Goal: Communication & Community: Answer question/provide support

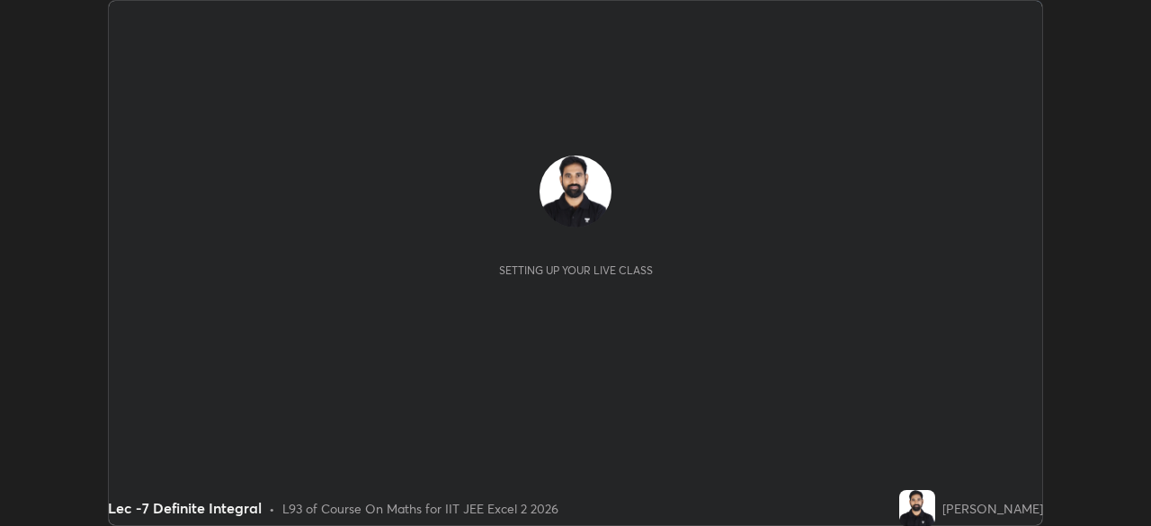
scroll to position [526, 1151]
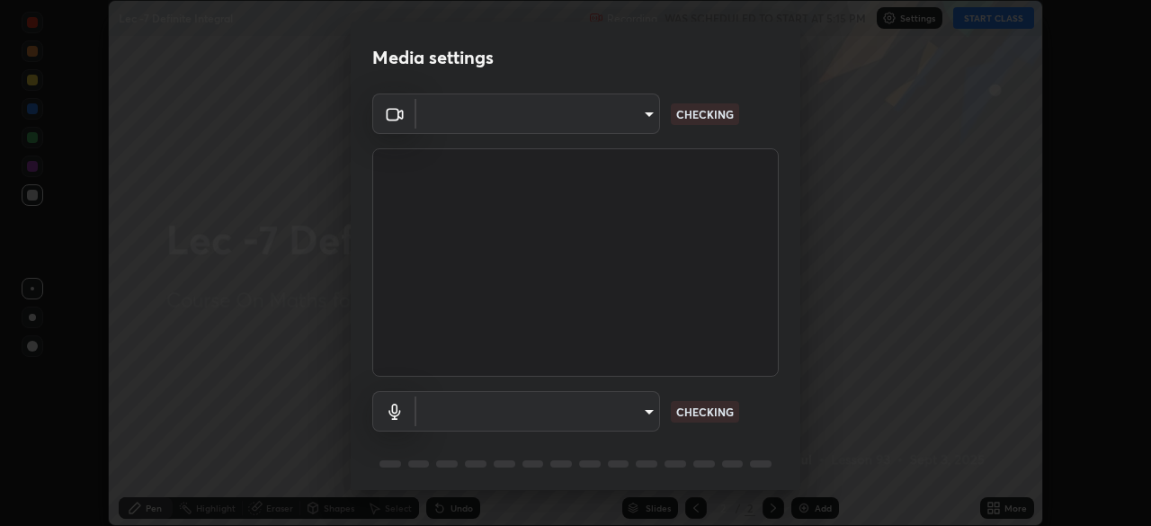
type input "b39c39fa3676aa5d69aadaccdd66f10891f302373f2f417769bad696ffd91bb2"
type input "default"
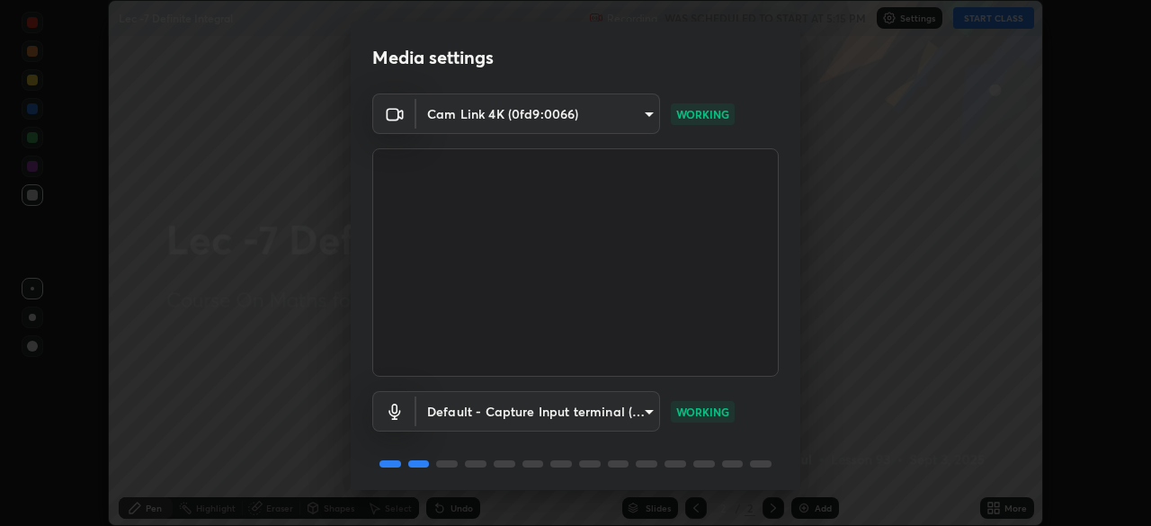
scroll to position [64, 0]
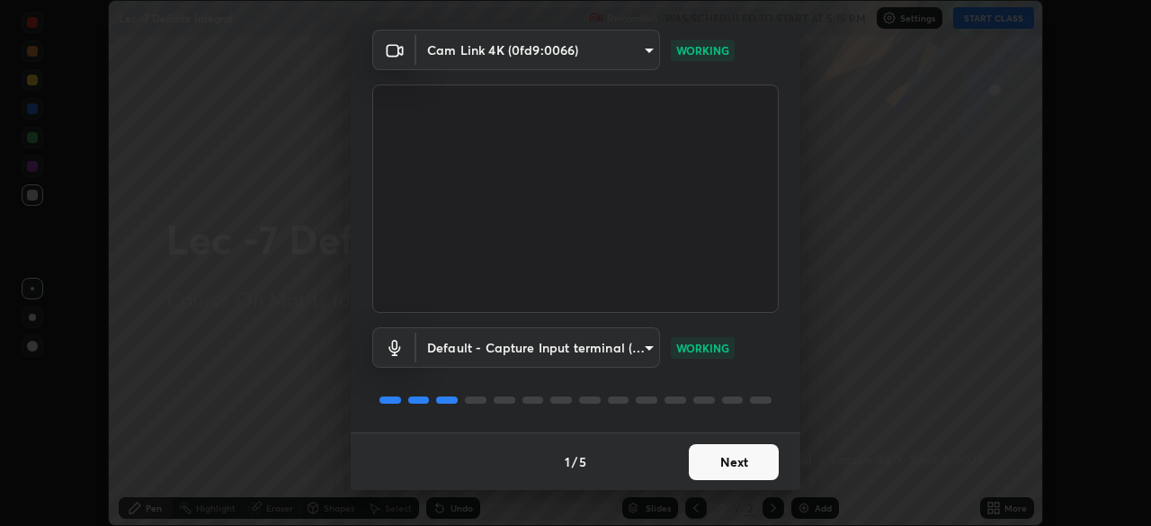
click at [746, 466] on button "Next" at bounding box center [734, 462] width 90 height 36
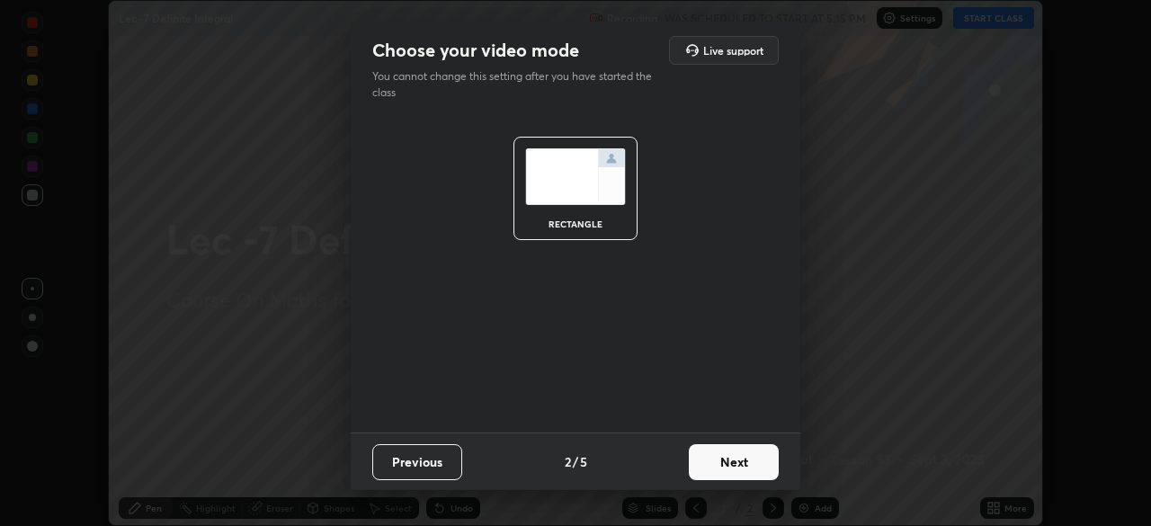
scroll to position [0, 0]
click at [746, 470] on button "Next" at bounding box center [734, 462] width 90 height 36
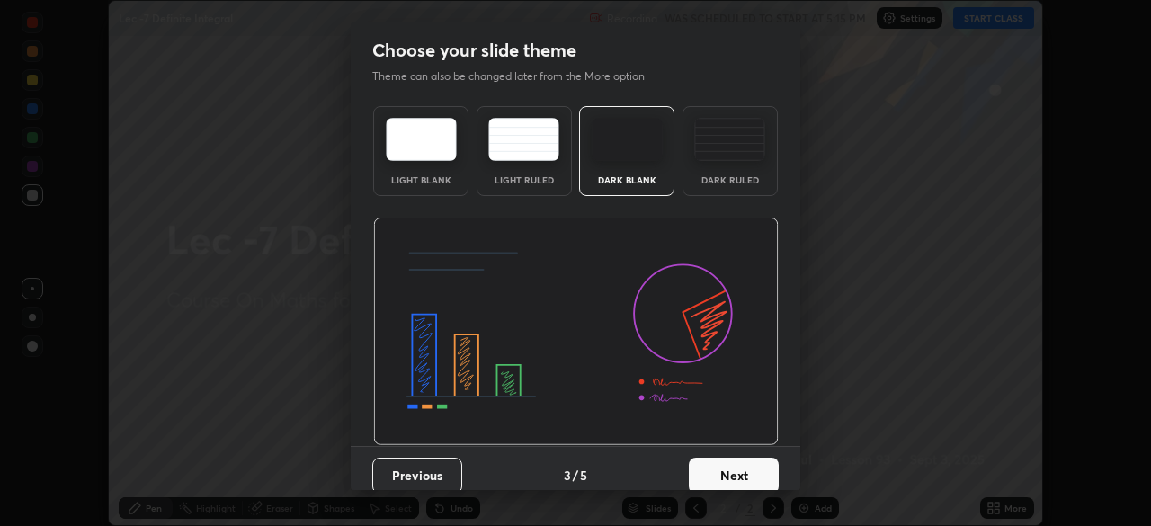
click at [747, 468] on button "Next" at bounding box center [734, 476] width 90 height 36
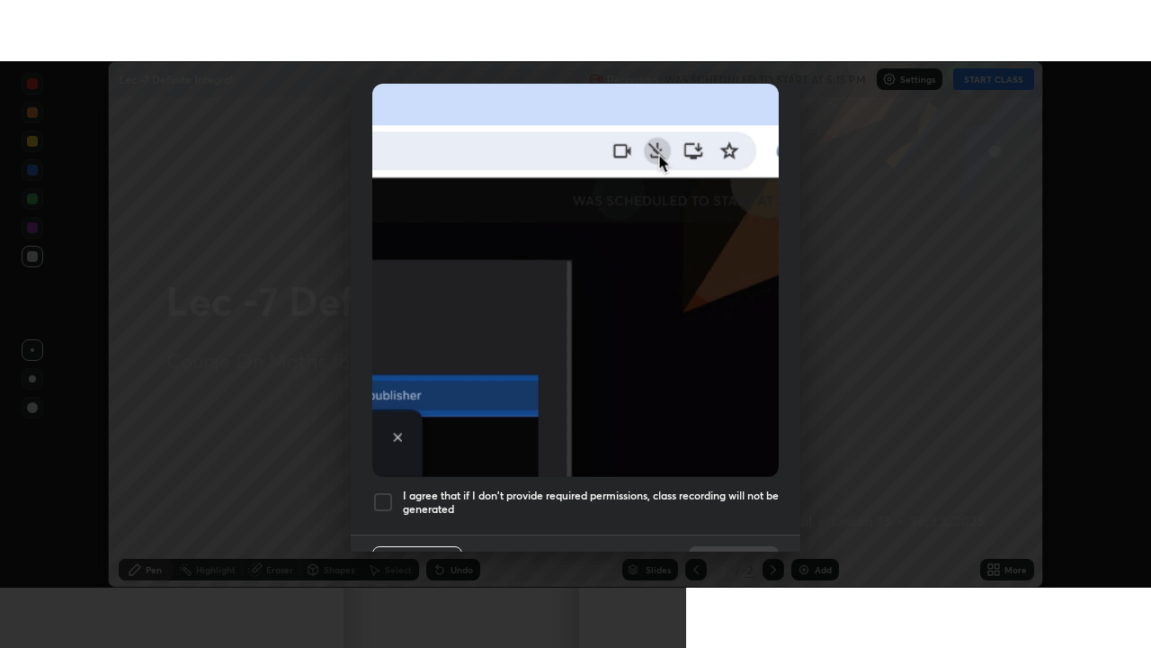
scroll to position [431, 0]
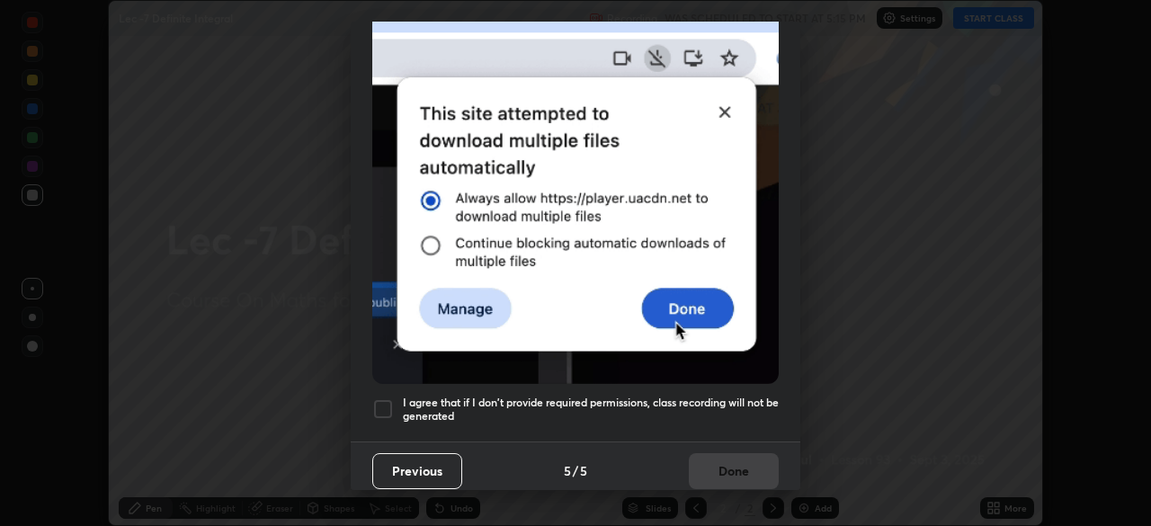
click at [708, 396] on h5 "I agree that if I don't provide required permissions, class recording will not …" at bounding box center [591, 410] width 376 height 28
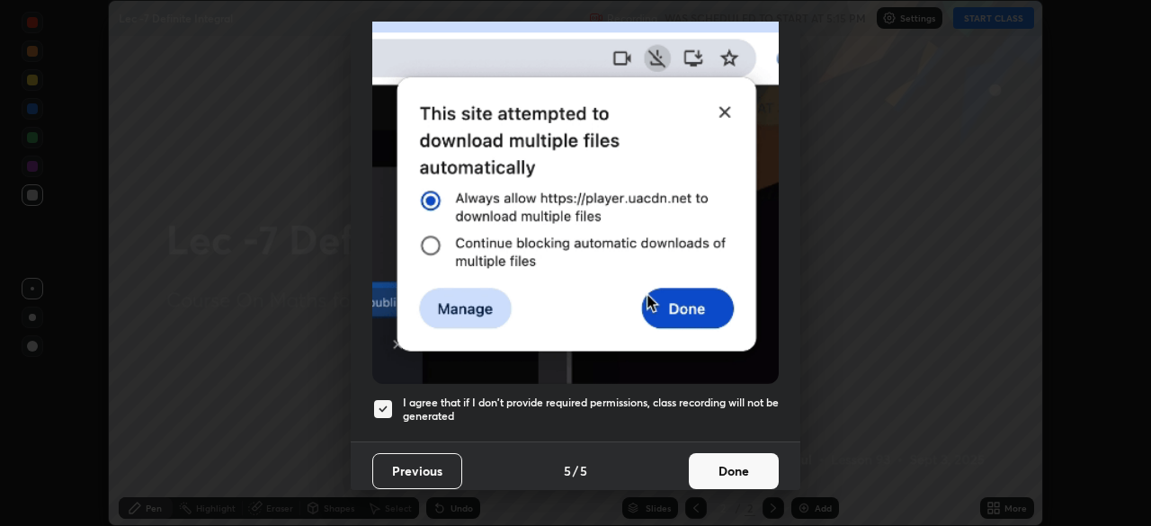
click at [734, 467] on button "Done" at bounding box center [734, 471] width 90 height 36
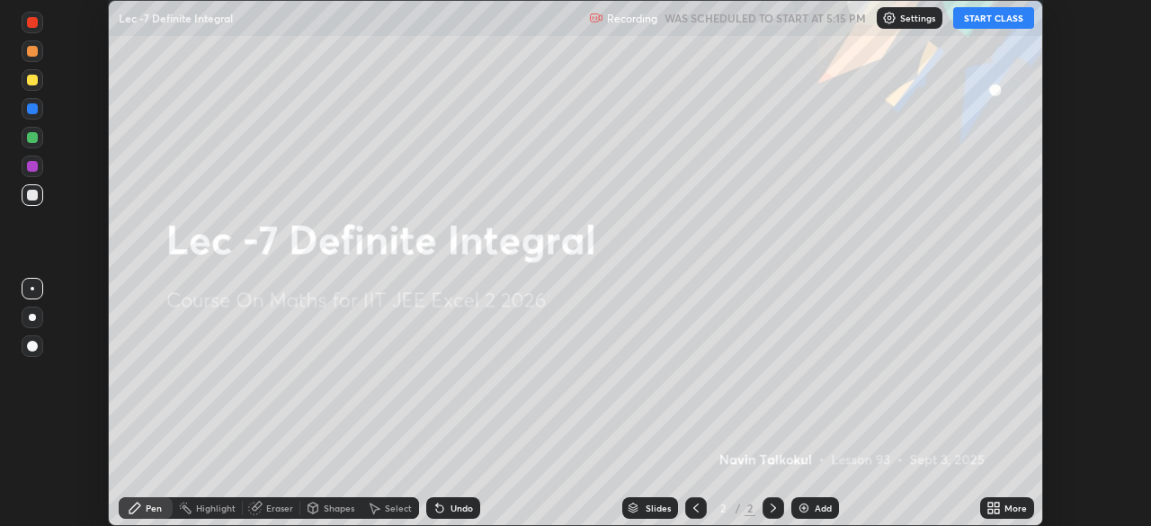
click at [981, 15] on button "START CLASS" at bounding box center [994, 18] width 81 height 22
click at [1007, 501] on div "More" at bounding box center [1008, 508] width 54 height 22
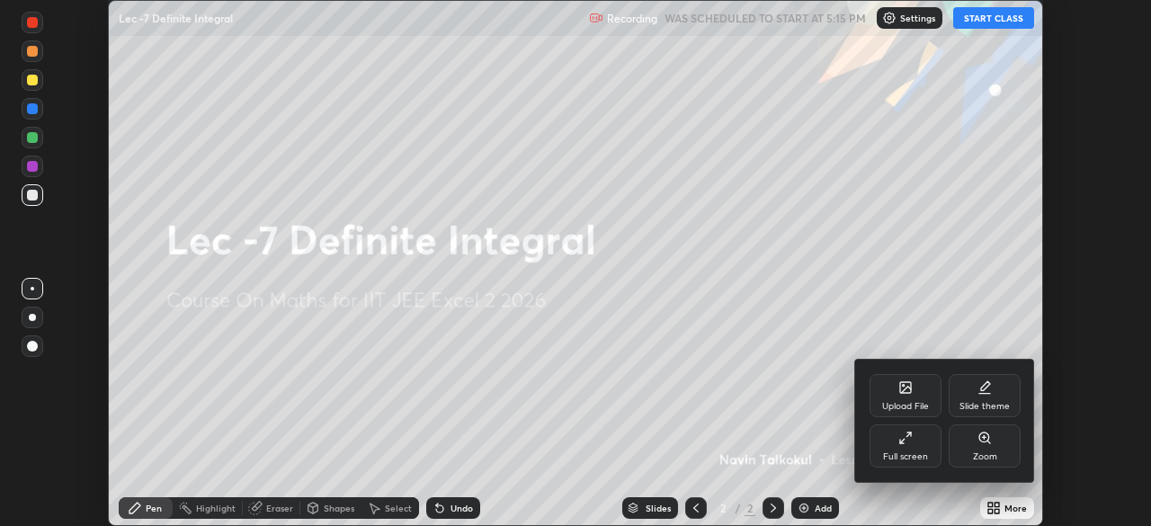
click at [927, 428] on div "Full screen" at bounding box center [906, 446] width 72 height 43
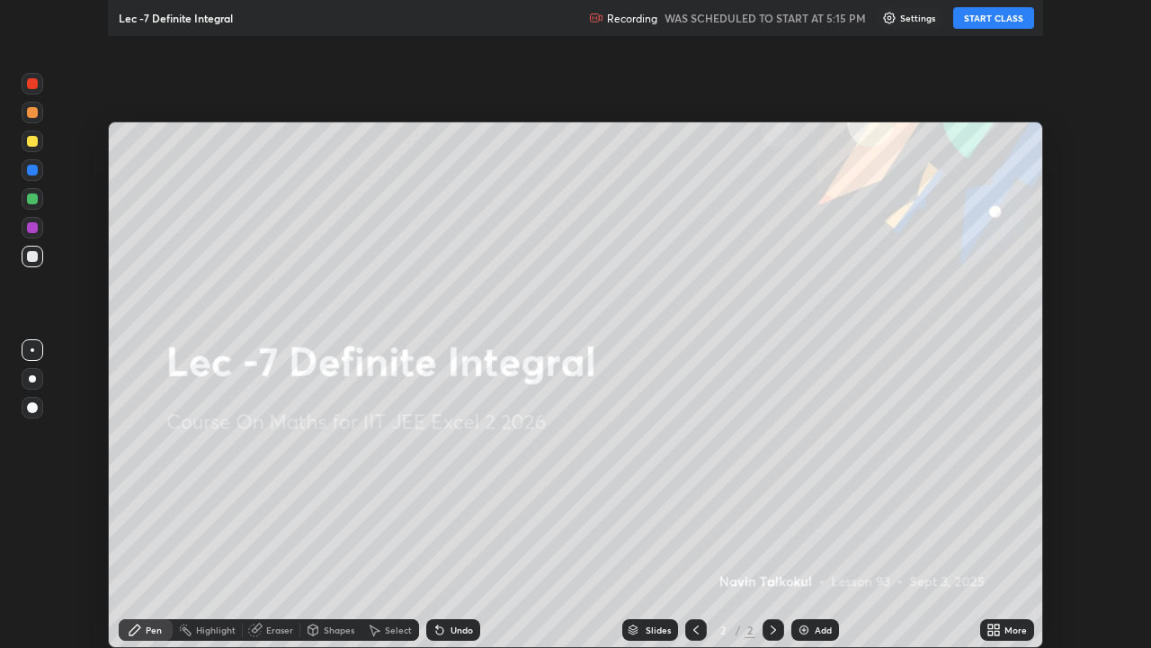
scroll to position [648, 1151]
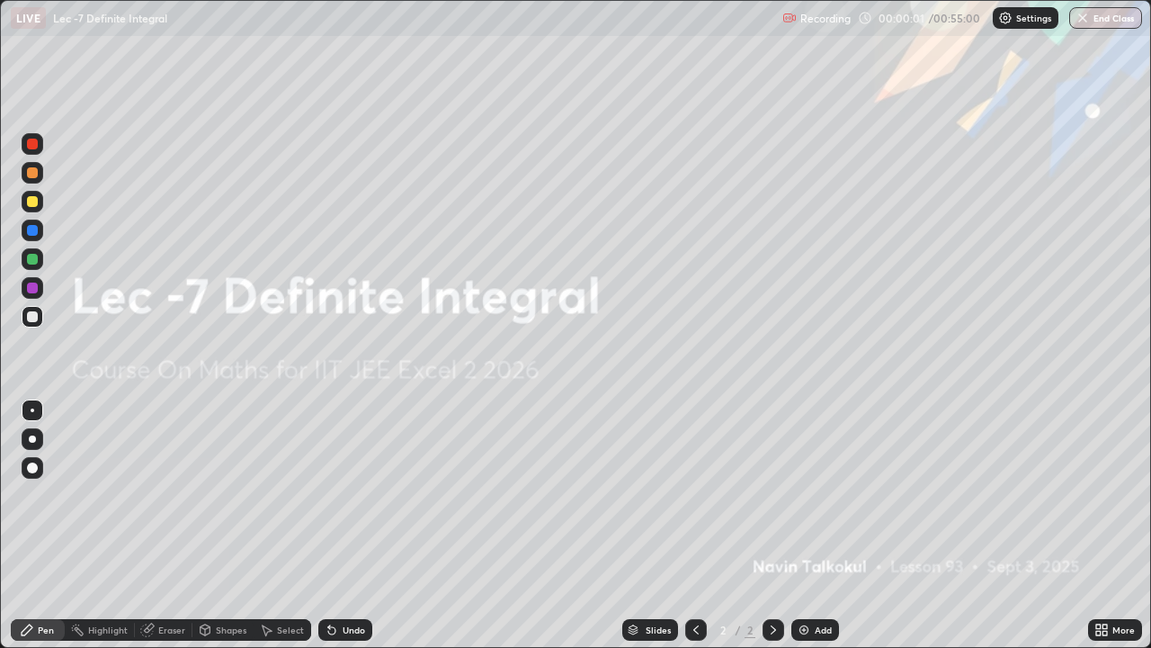
click at [815, 525] on div "Add" at bounding box center [823, 629] width 17 height 9
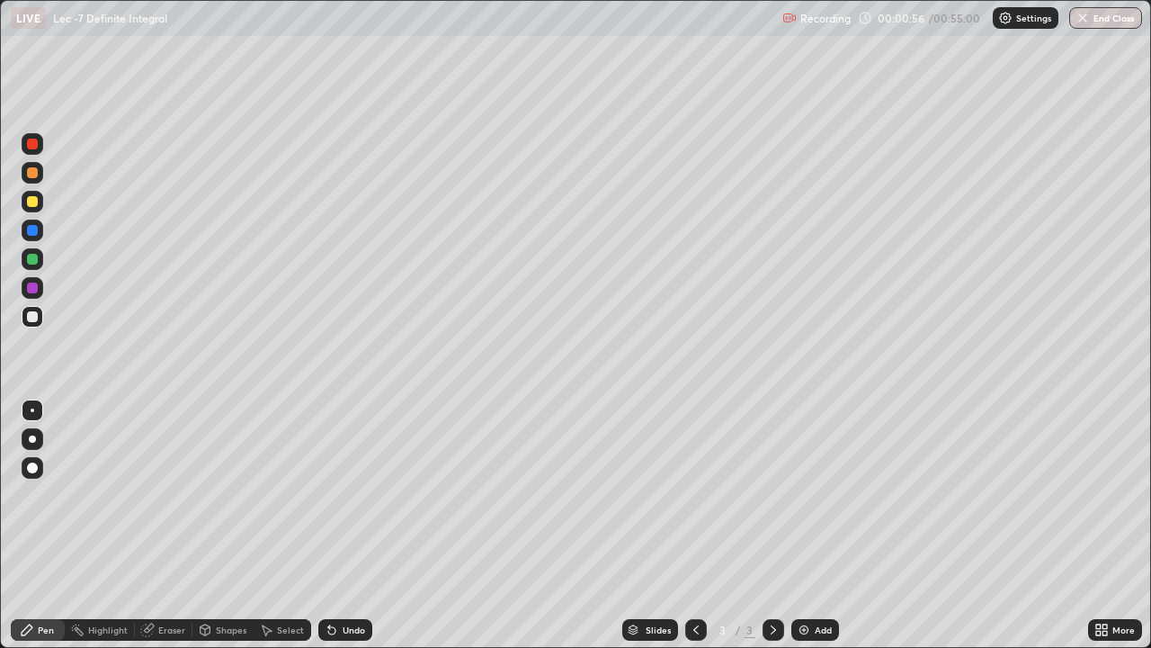
click at [358, 525] on div "Undo" at bounding box center [354, 629] width 22 height 9
click at [354, 525] on div "Undo" at bounding box center [354, 629] width 22 height 9
click at [353, 525] on div "Undo" at bounding box center [354, 629] width 22 height 9
click at [819, 525] on div "Add" at bounding box center [823, 629] width 17 height 9
click at [695, 525] on icon at bounding box center [696, 629] width 14 height 14
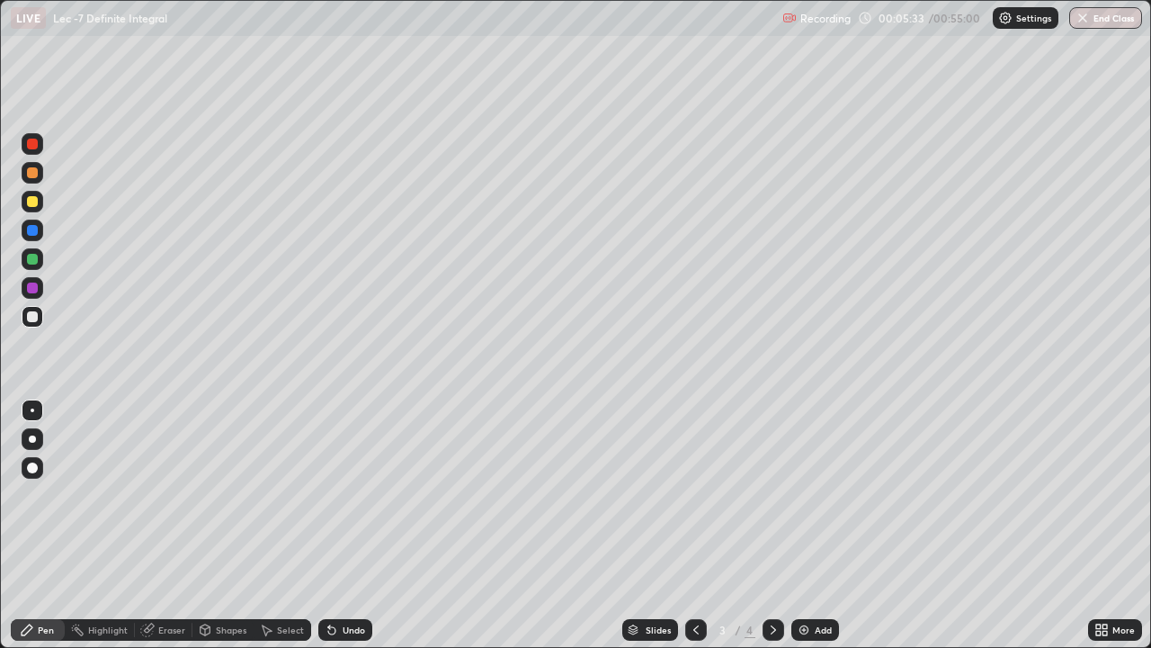
click at [361, 525] on div "Undo" at bounding box center [354, 629] width 22 height 9
click at [37, 228] on div at bounding box center [32, 230] width 11 height 11
click at [35, 320] on div at bounding box center [32, 316] width 11 height 11
click at [815, 525] on div "Add" at bounding box center [823, 629] width 17 height 9
click at [697, 525] on div at bounding box center [696, 630] width 22 height 36
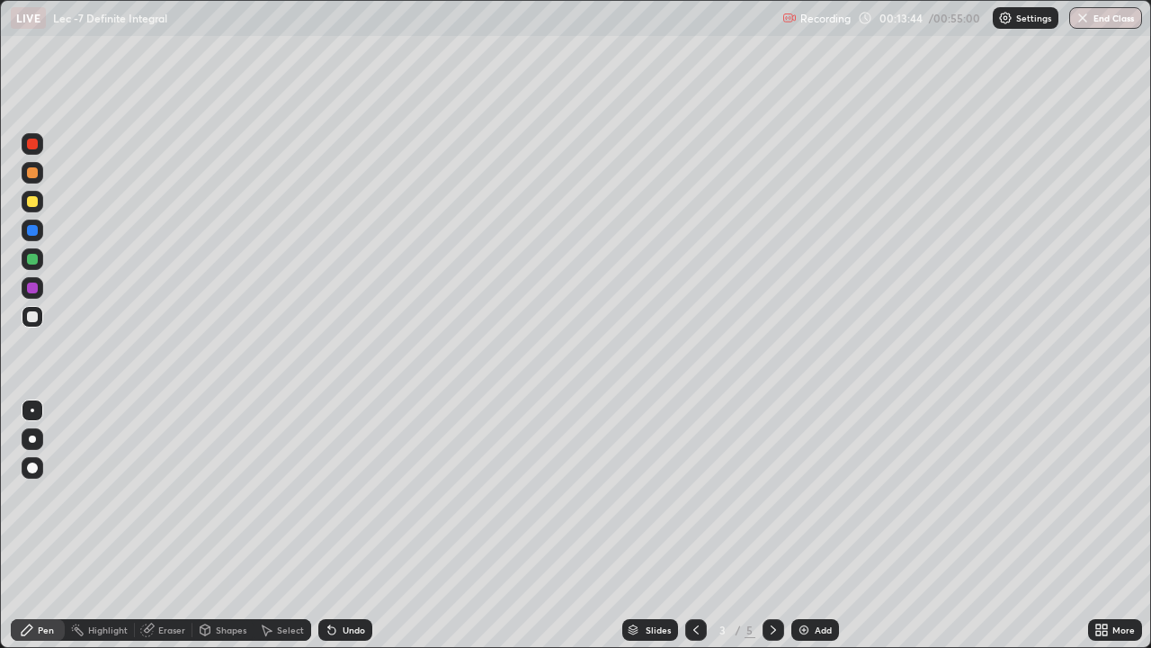
click at [772, 525] on icon at bounding box center [773, 629] width 14 height 14
click at [815, 525] on div "Add" at bounding box center [823, 629] width 17 height 9
click at [807, 525] on img at bounding box center [804, 629] width 14 height 14
click at [815, 525] on div "Add" at bounding box center [823, 629] width 17 height 9
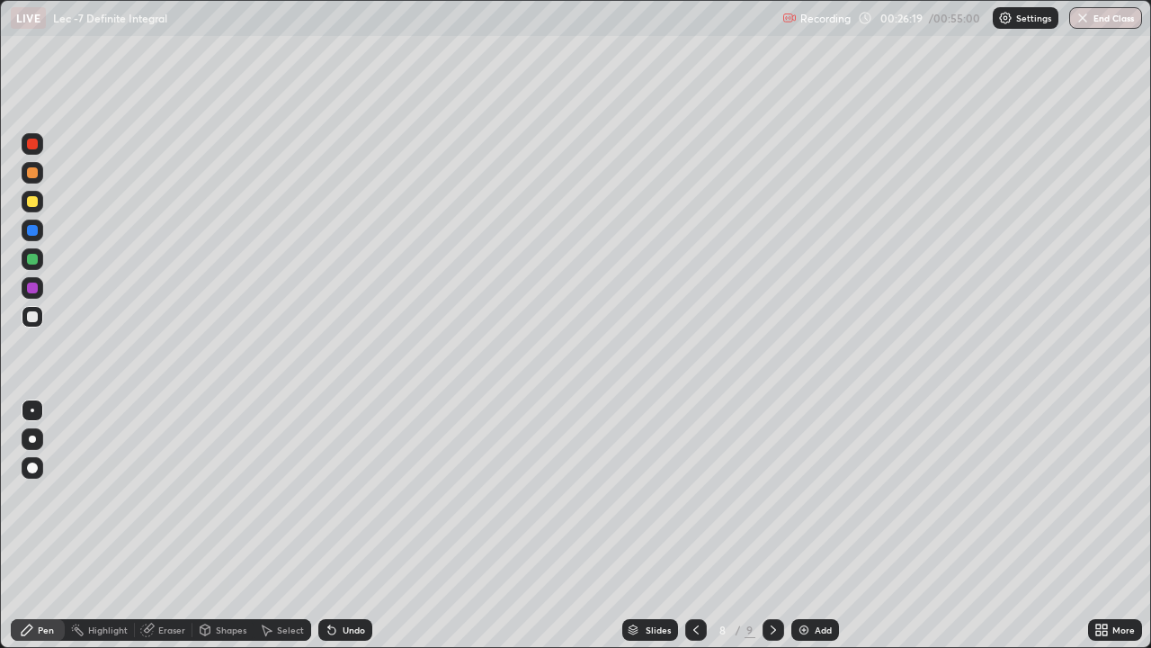
click at [343, 525] on div "Undo" at bounding box center [354, 629] width 22 height 9
click at [353, 525] on div "Undo" at bounding box center [354, 629] width 22 height 9
click at [352, 525] on div "Undo" at bounding box center [354, 629] width 22 height 9
click at [345, 525] on div "Undo" at bounding box center [354, 629] width 22 height 9
click at [343, 525] on div "Undo" at bounding box center [354, 629] width 22 height 9
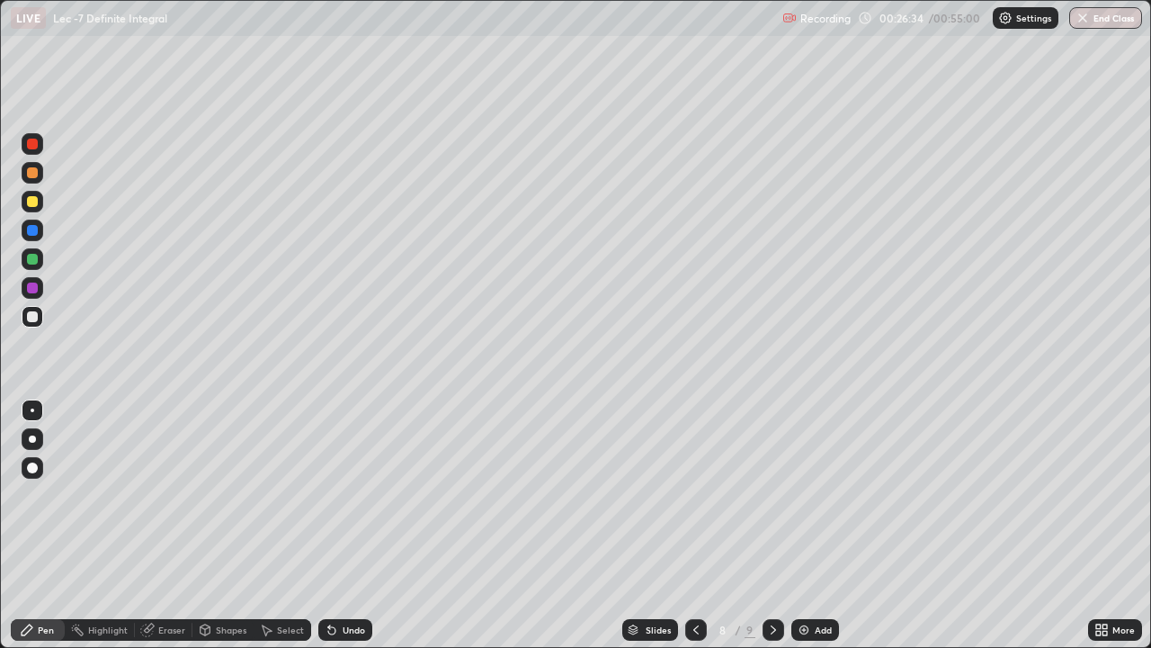
click at [350, 525] on div "Undo" at bounding box center [354, 629] width 22 height 9
click at [343, 525] on div "Undo" at bounding box center [345, 630] width 54 height 22
click at [342, 525] on div "Undo" at bounding box center [345, 630] width 54 height 22
click at [340, 525] on div "Undo" at bounding box center [345, 630] width 54 height 22
click at [337, 525] on div "Undo" at bounding box center [345, 630] width 54 height 22
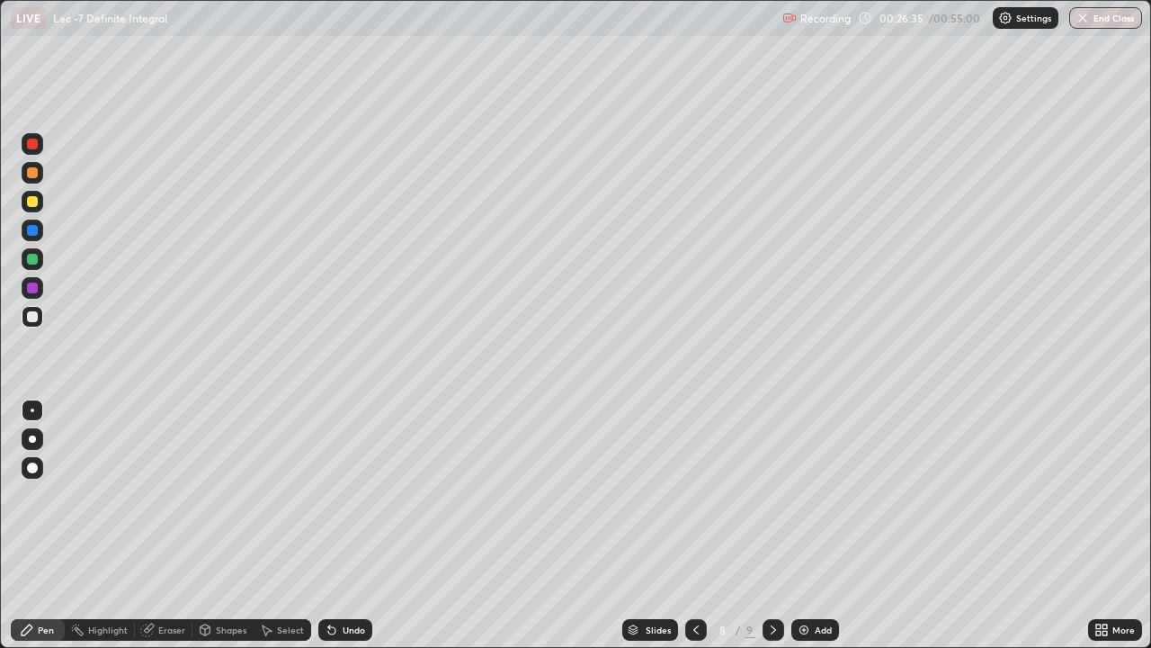
click at [337, 525] on div "Undo" at bounding box center [345, 630] width 54 height 22
click at [335, 525] on icon at bounding box center [332, 629] width 14 height 14
click at [328, 525] on icon at bounding box center [329, 626] width 2 height 2
click at [334, 525] on icon at bounding box center [332, 629] width 14 height 14
click at [334, 525] on div "Undo" at bounding box center [345, 630] width 54 height 22
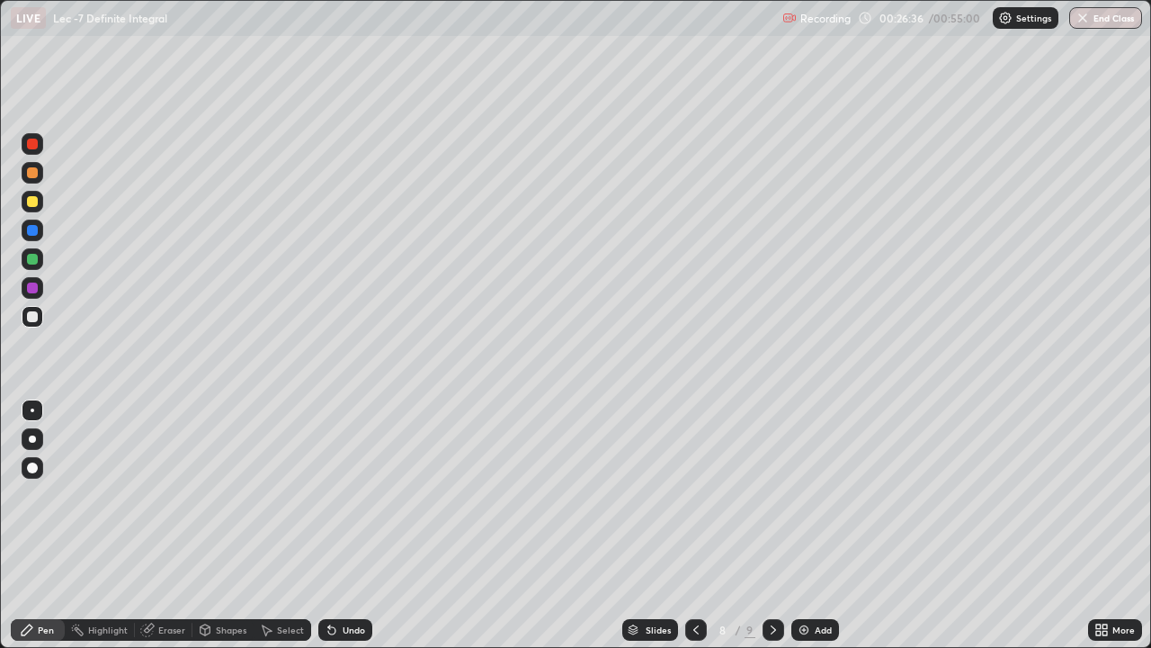
click at [334, 525] on icon at bounding box center [332, 629] width 14 height 14
click at [334, 525] on div "Undo" at bounding box center [345, 630] width 54 height 22
click at [336, 525] on div "Undo" at bounding box center [345, 630] width 54 height 22
click at [335, 525] on div "Undo" at bounding box center [345, 630] width 54 height 22
click at [335, 525] on div "Undo" at bounding box center [341, 630] width 61 height 36
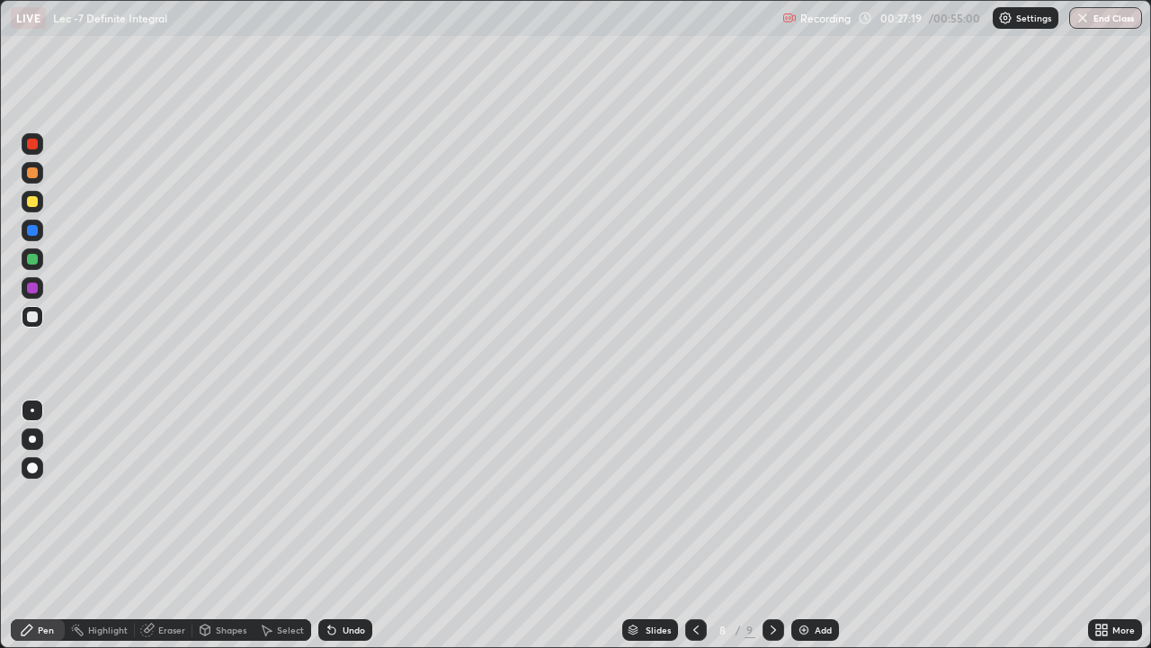
click at [348, 525] on div "Undo" at bounding box center [354, 629] width 22 height 9
click at [347, 525] on div "Undo" at bounding box center [345, 630] width 54 height 22
click at [354, 525] on div "Undo" at bounding box center [354, 629] width 22 height 9
click at [381, 525] on div "Slides 8 / 9 Add" at bounding box center [730, 630] width 716 height 36
click at [809, 525] on img at bounding box center [804, 629] width 14 height 14
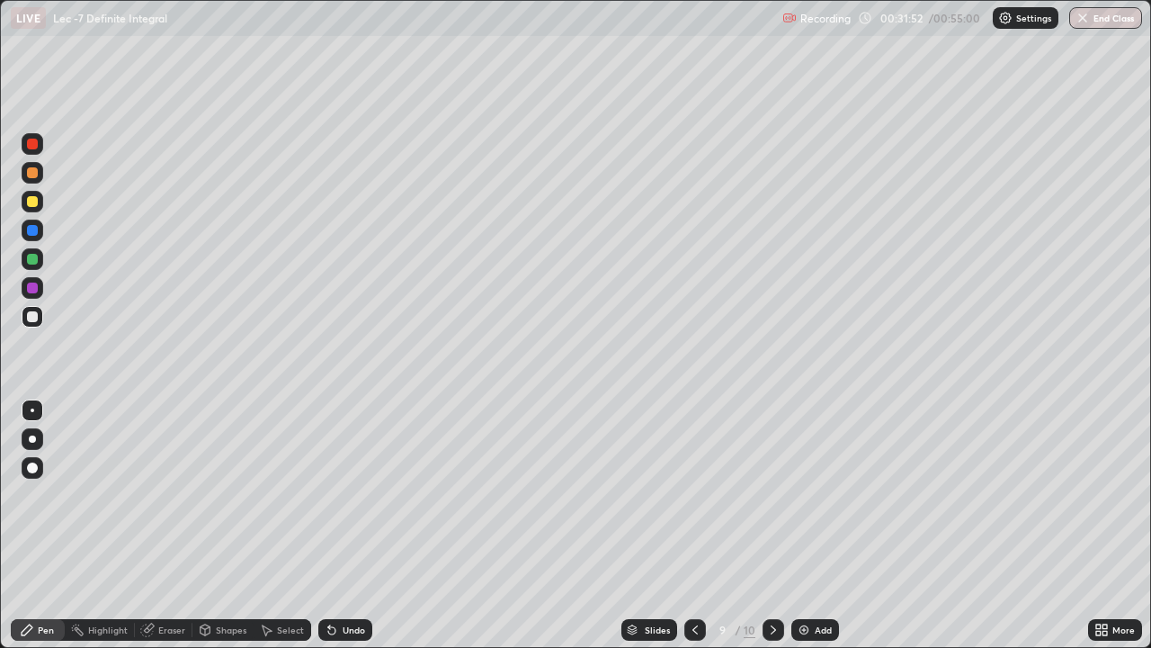
click at [696, 525] on icon at bounding box center [695, 629] width 14 height 14
click at [774, 525] on icon at bounding box center [773, 629] width 14 height 14
click at [353, 525] on div "Undo" at bounding box center [354, 629] width 22 height 9
click at [694, 525] on icon at bounding box center [695, 629] width 14 height 14
click at [766, 525] on icon at bounding box center [773, 629] width 14 height 14
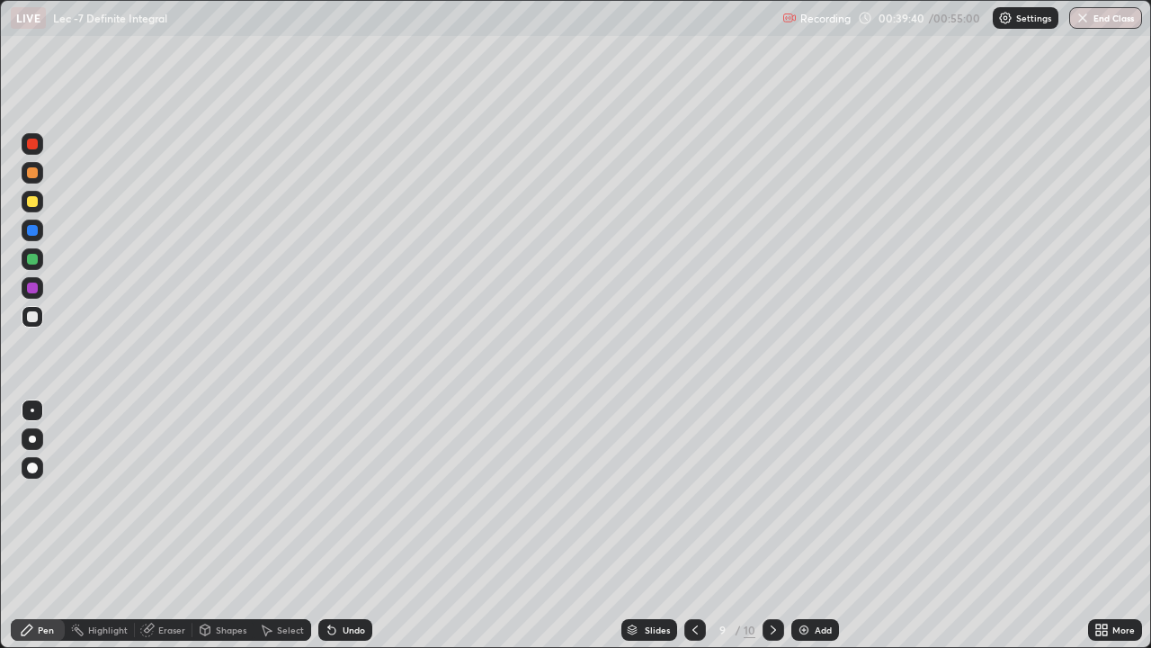
click at [688, 525] on icon at bounding box center [695, 629] width 14 height 14
click at [771, 525] on icon at bounding box center [773, 629] width 14 height 14
click at [808, 525] on img at bounding box center [804, 629] width 14 height 14
click at [691, 525] on icon at bounding box center [696, 629] width 14 height 14
click at [774, 525] on icon at bounding box center [773, 629] width 14 height 14
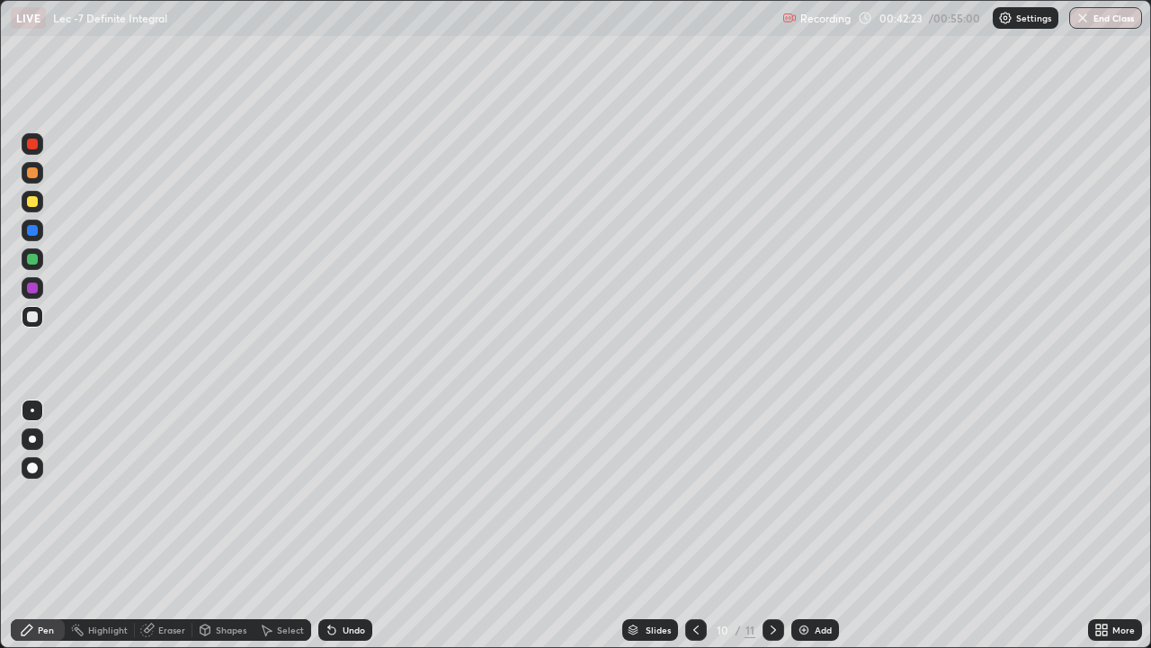
click at [350, 525] on div "Undo" at bounding box center [354, 629] width 22 height 9
click at [351, 525] on div "Undo" at bounding box center [345, 630] width 54 height 22
click at [347, 525] on div "Undo" at bounding box center [345, 630] width 54 height 22
click at [345, 525] on div "Undo" at bounding box center [354, 629] width 22 height 9
click at [343, 525] on div "Undo" at bounding box center [354, 629] width 22 height 9
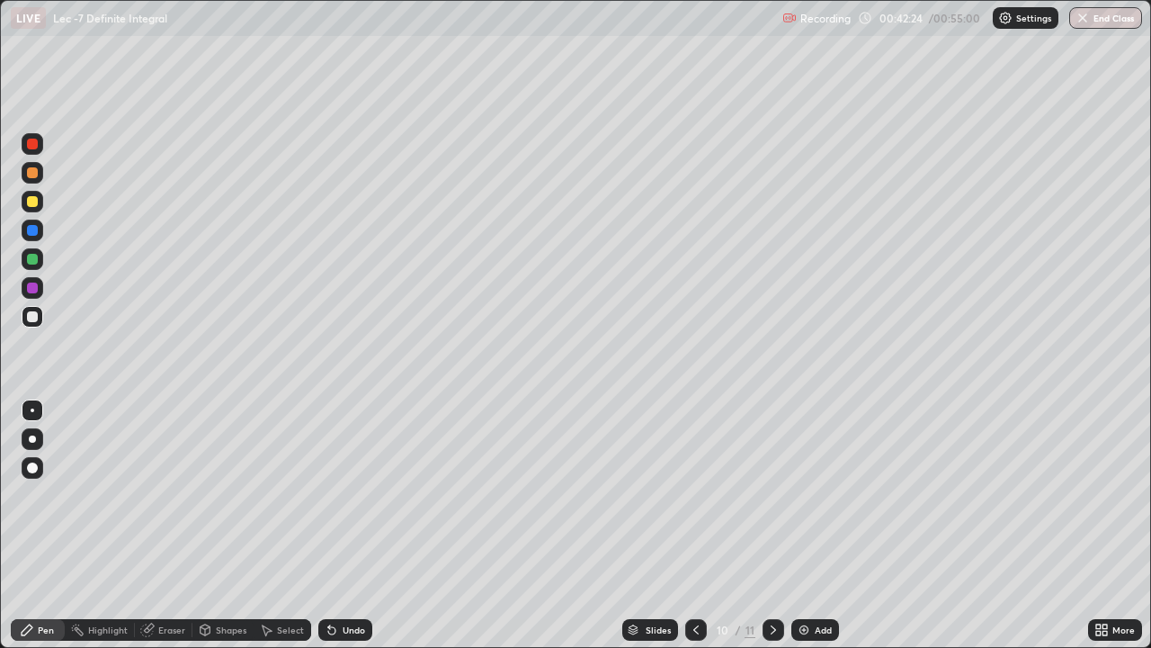
click at [343, 525] on div "Undo" at bounding box center [354, 629] width 22 height 9
click at [336, 525] on icon at bounding box center [332, 629] width 14 height 14
click at [351, 525] on div "Undo" at bounding box center [345, 630] width 54 height 22
click at [352, 525] on div "Undo" at bounding box center [354, 629] width 22 height 9
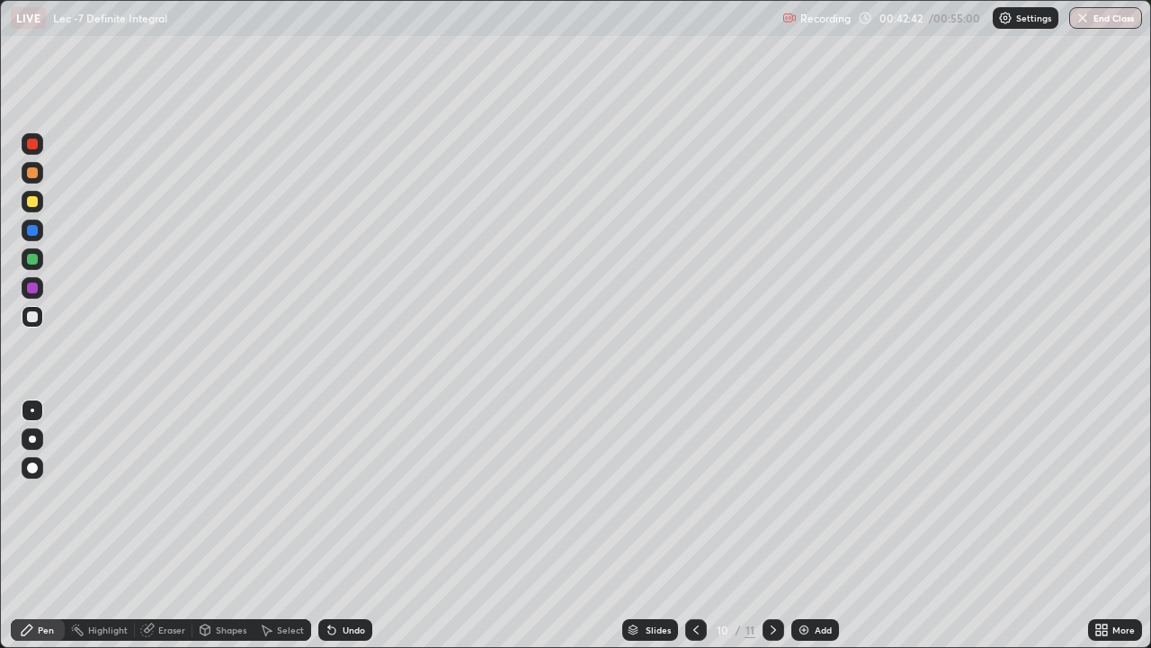
click at [353, 525] on div "Undo" at bounding box center [354, 629] width 22 height 9
click at [351, 525] on div "Undo" at bounding box center [354, 629] width 22 height 9
click at [171, 525] on div "Eraser" at bounding box center [171, 629] width 27 height 9
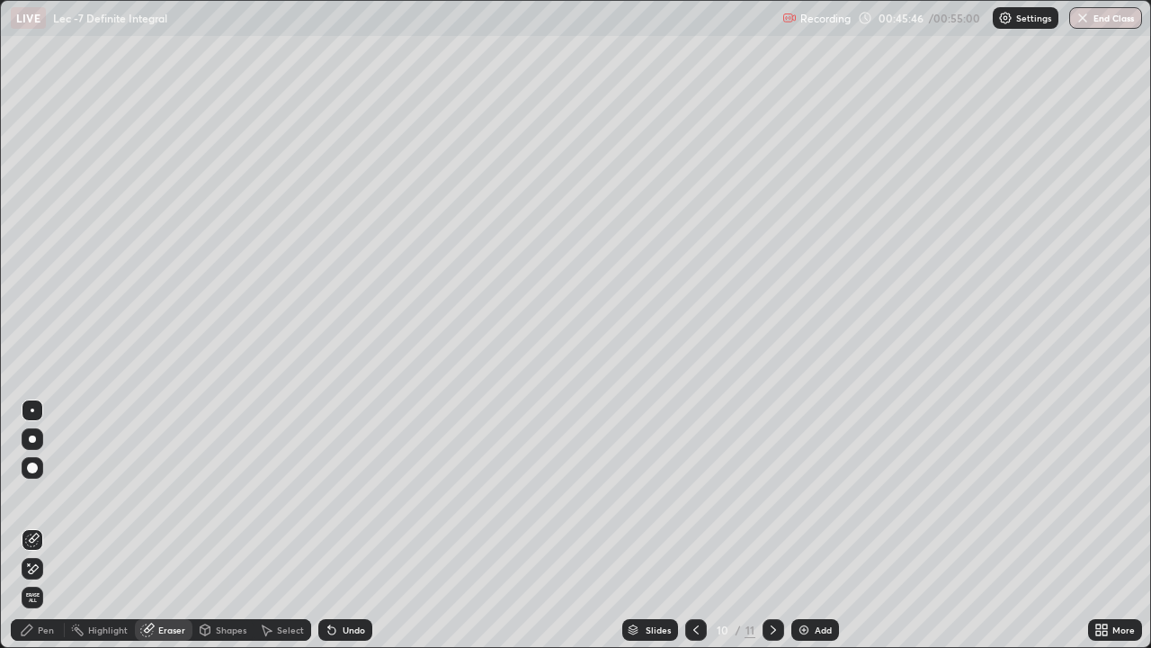
click at [48, 525] on div "Pen" at bounding box center [46, 629] width 16 height 9
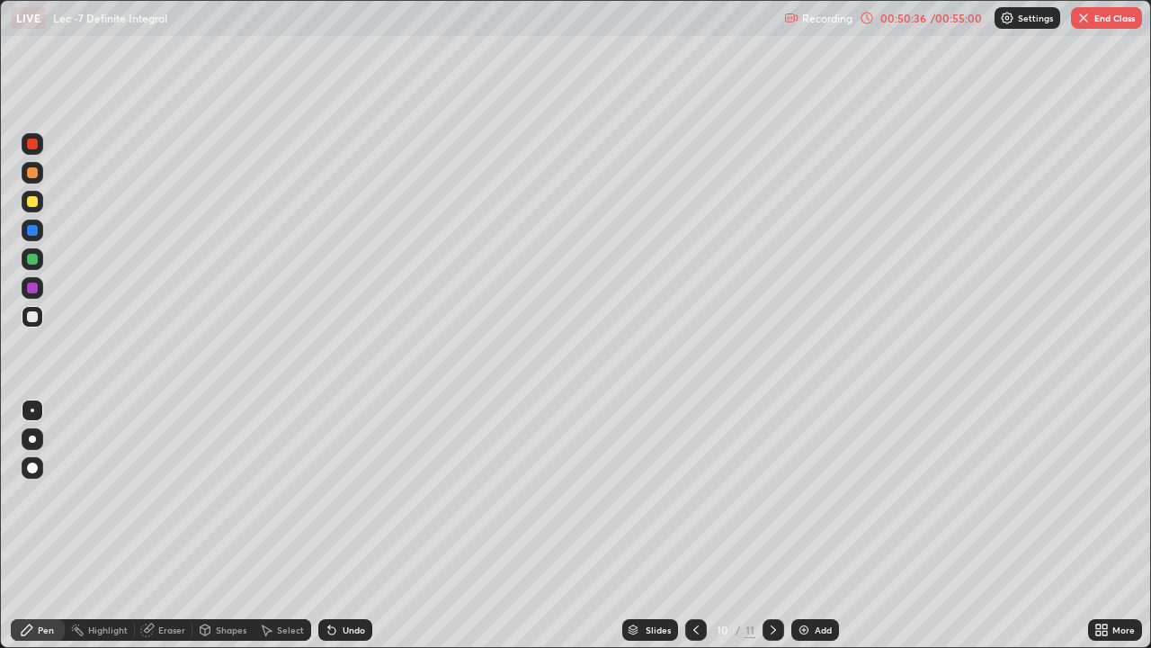
click at [1122, 22] on button "End Class" at bounding box center [1106, 18] width 71 height 22
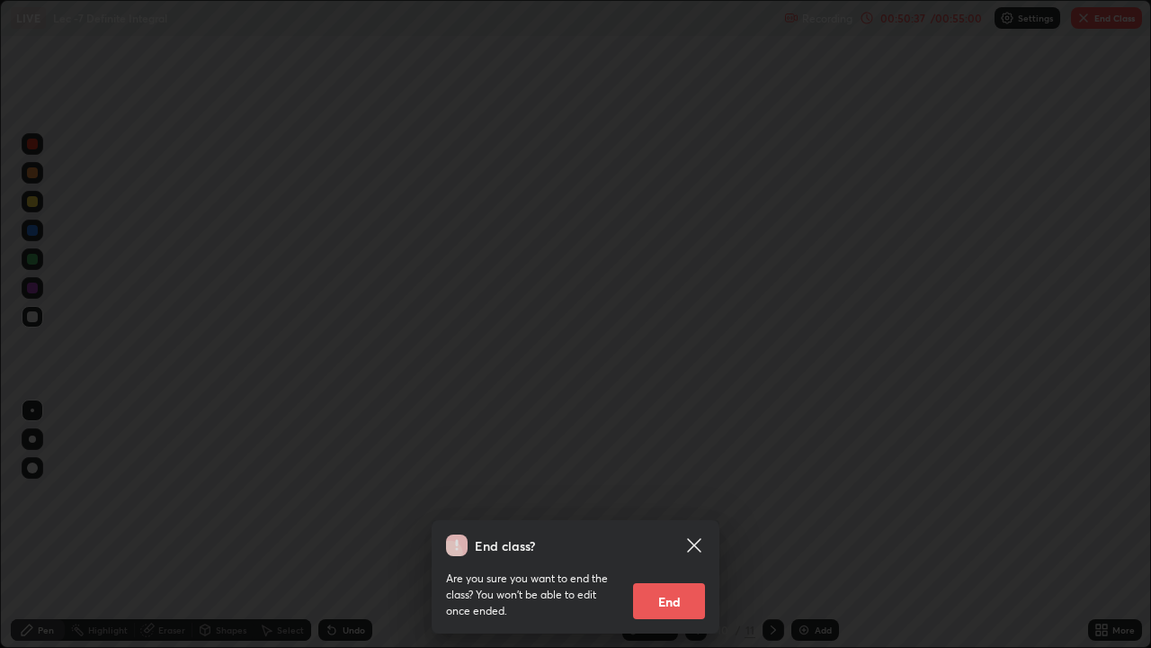
click at [688, 525] on button "End" at bounding box center [669, 601] width 72 height 36
